Goal: Browse casually

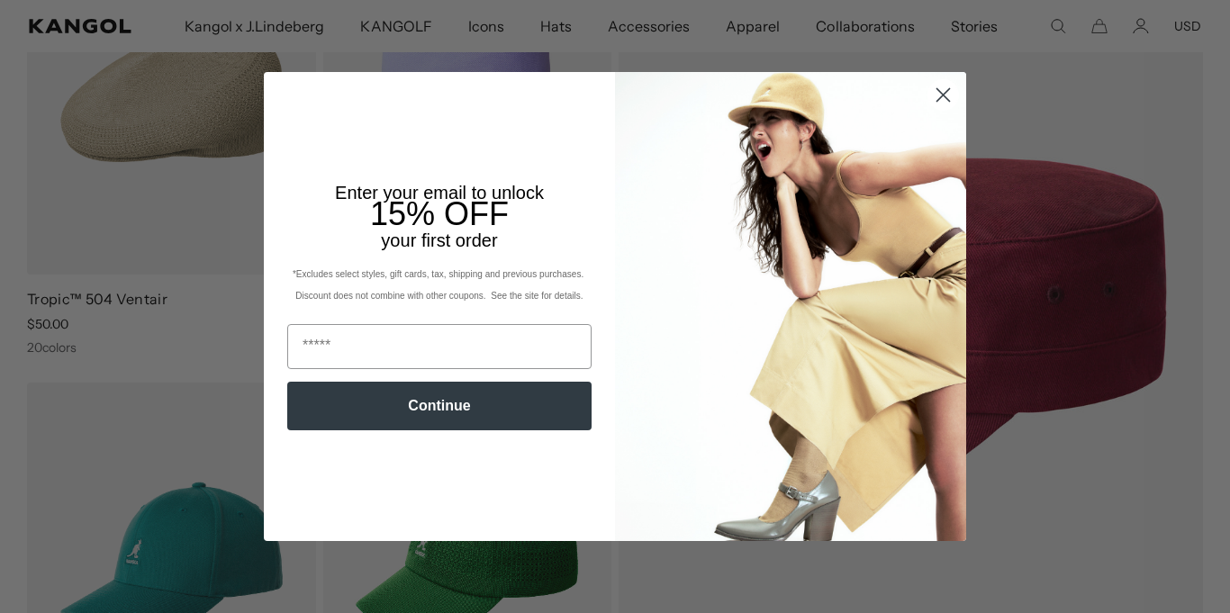
scroll to position [0, 371]
click at [943, 96] on icon "Close dialog" at bounding box center [943, 95] width 13 height 13
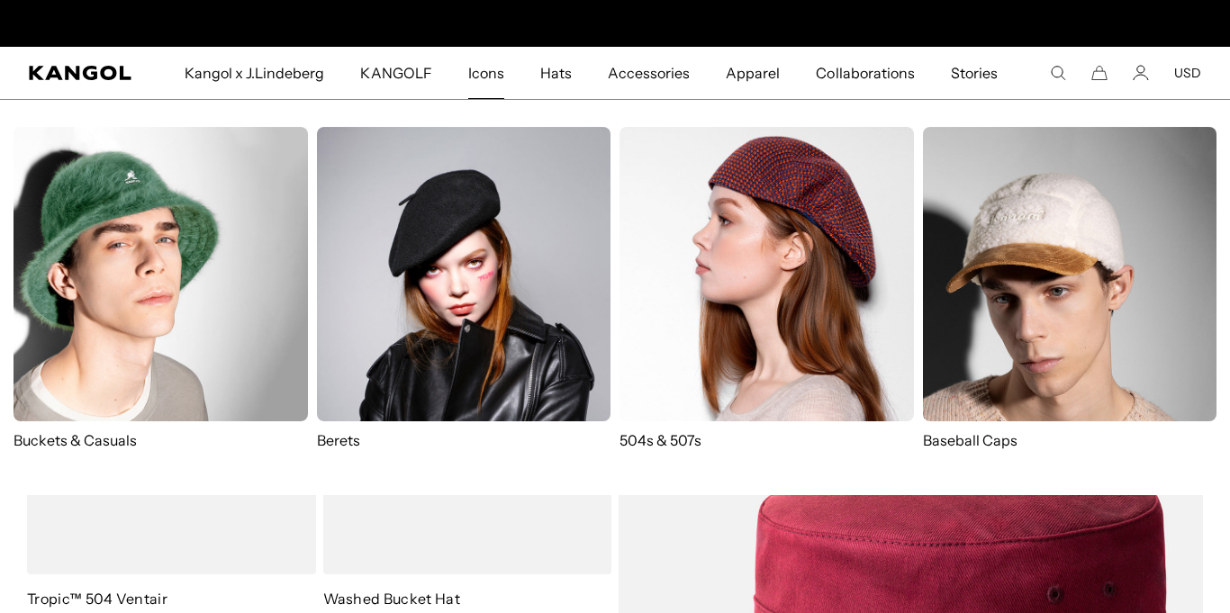
scroll to position [0, 0]
click at [676, 298] on img at bounding box center [766, 274] width 294 height 294
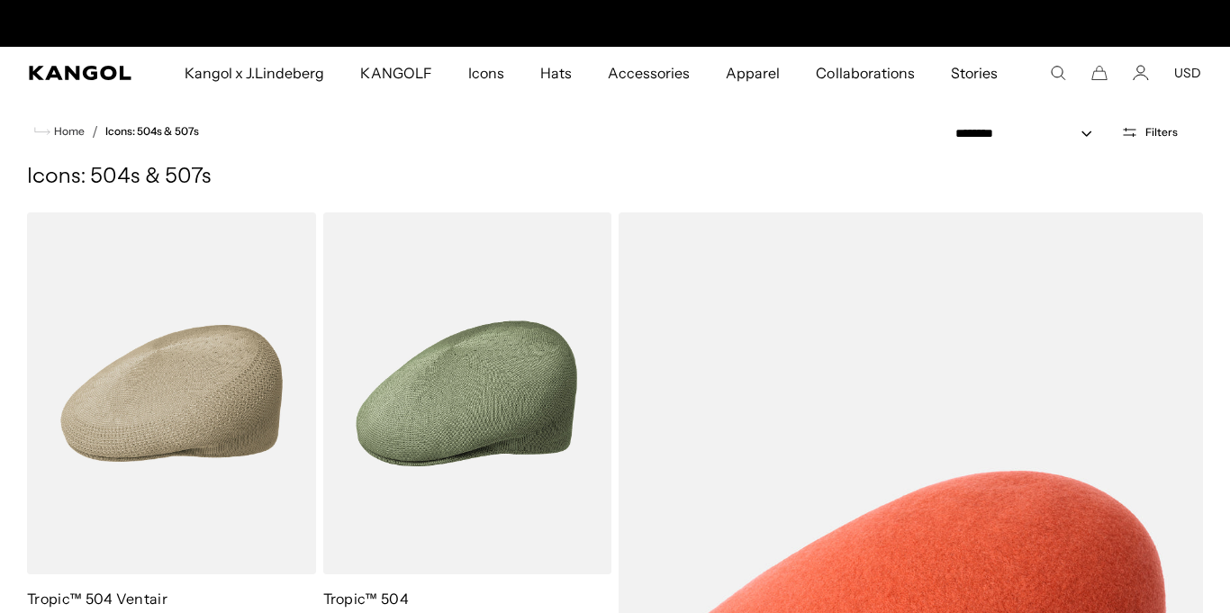
scroll to position [0, 371]
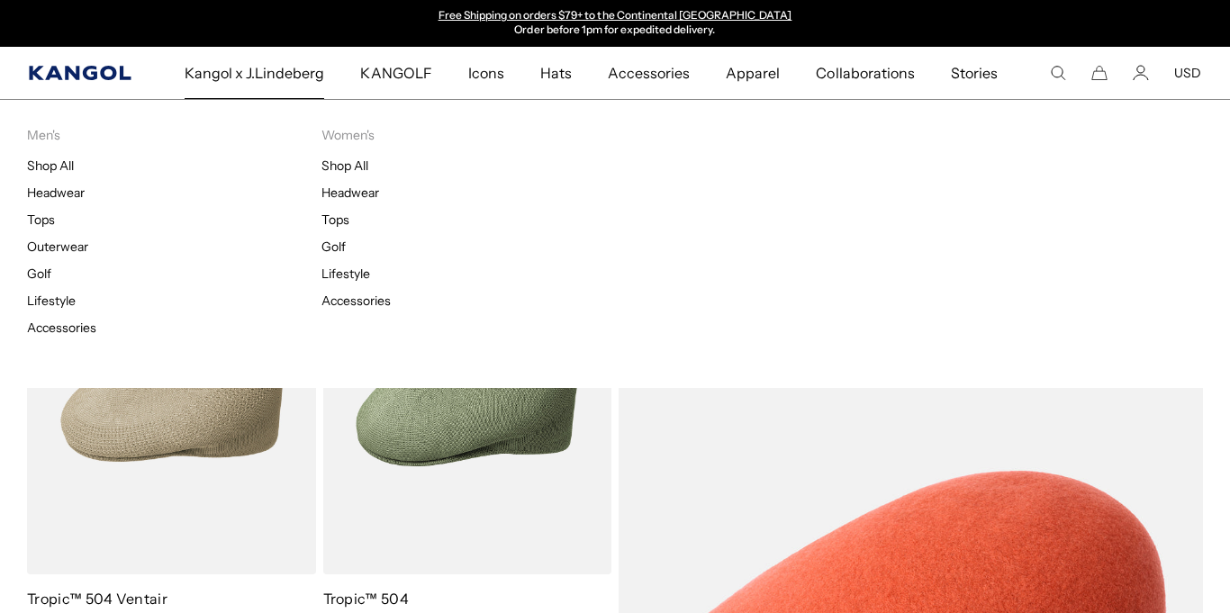
click at [96, 74] on icon "Kangol" at bounding box center [80, 73] width 102 height 14
